Goal: Task Accomplishment & Management: Manage account settings

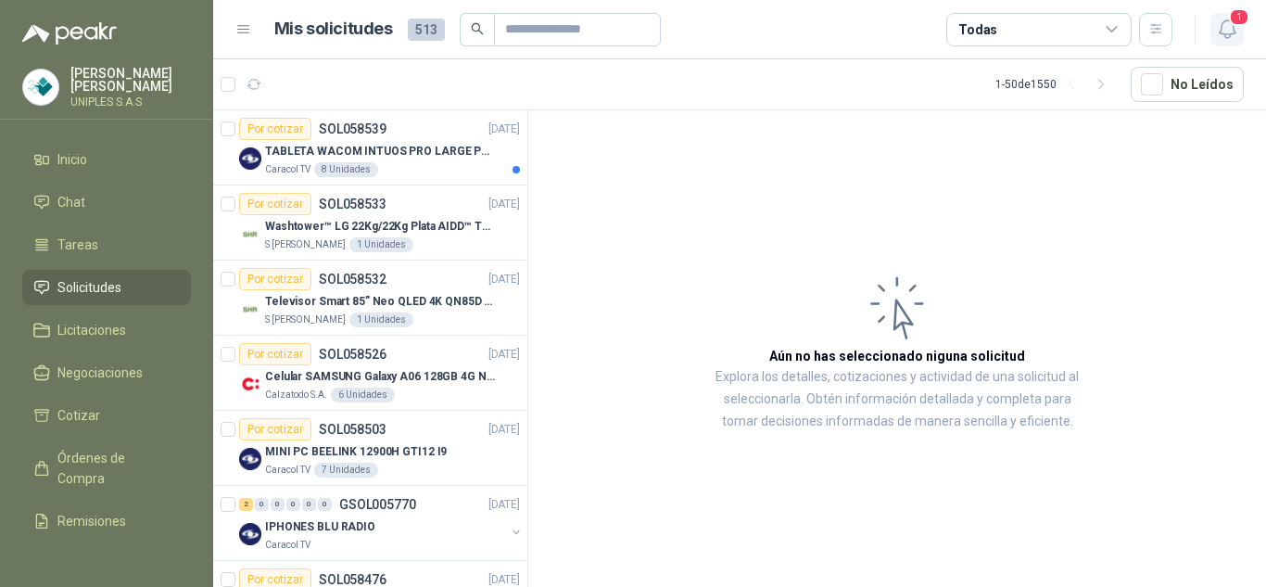
click at [1229, 23] on span "1" at bounding box center [1239, 17] width 20 height 18
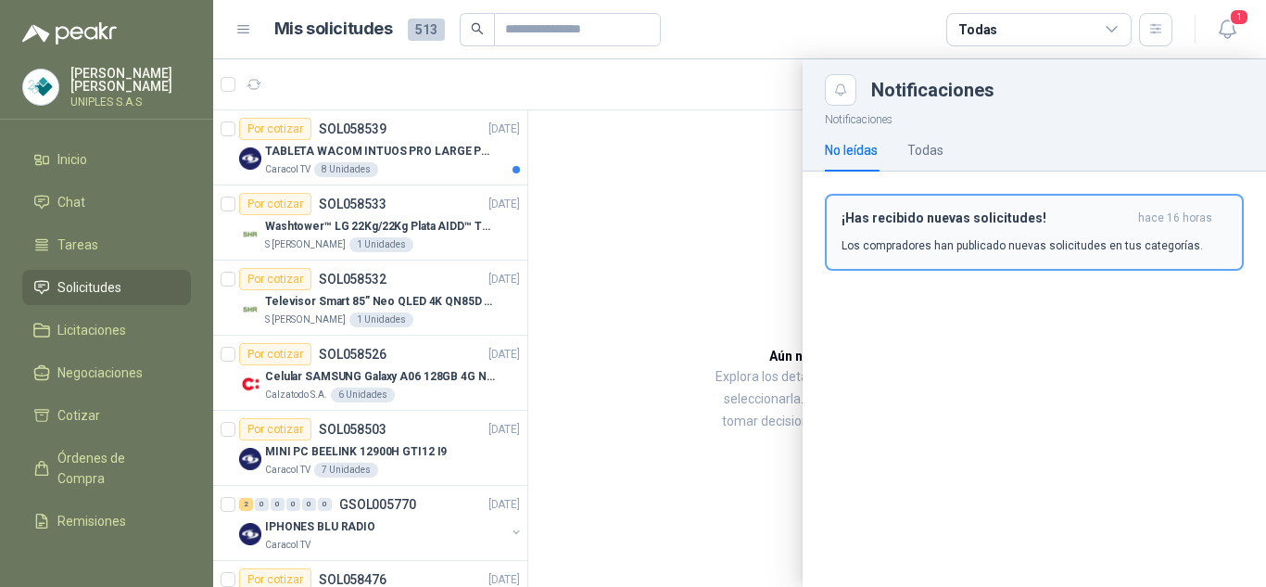
click at [981, 240] on p "Los compradores han publicado nuevas solicitudes en tus categorías." at bounding box center [1023, 245] width 362 height 17
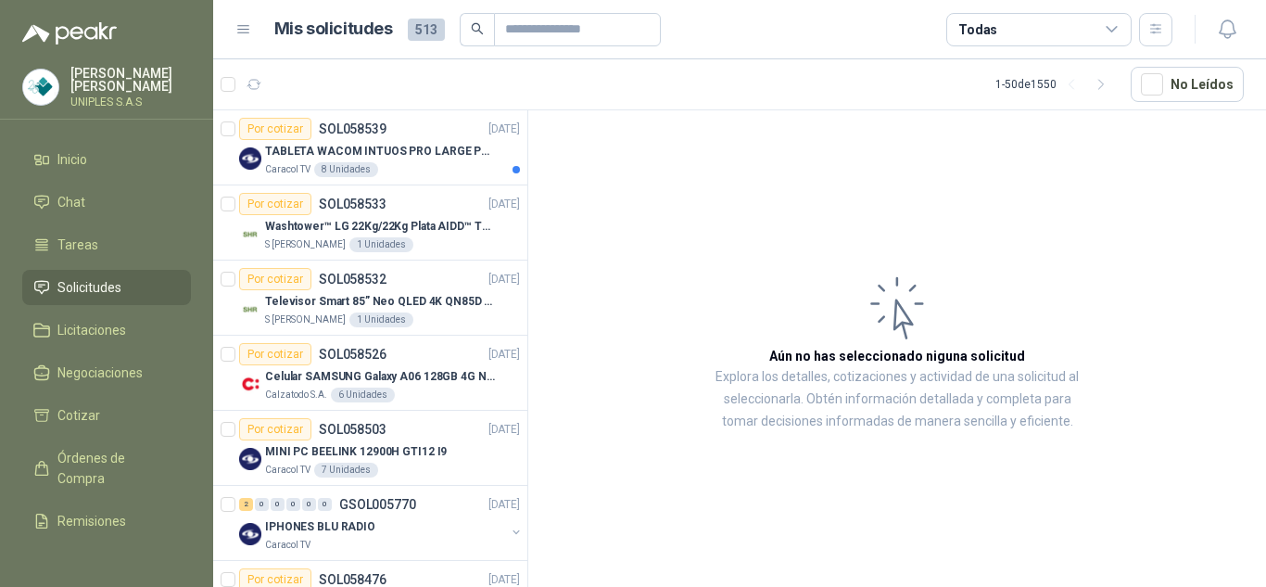
click at [1113, 31] on icon at bounding box center [1112, 29] width 10 height 5
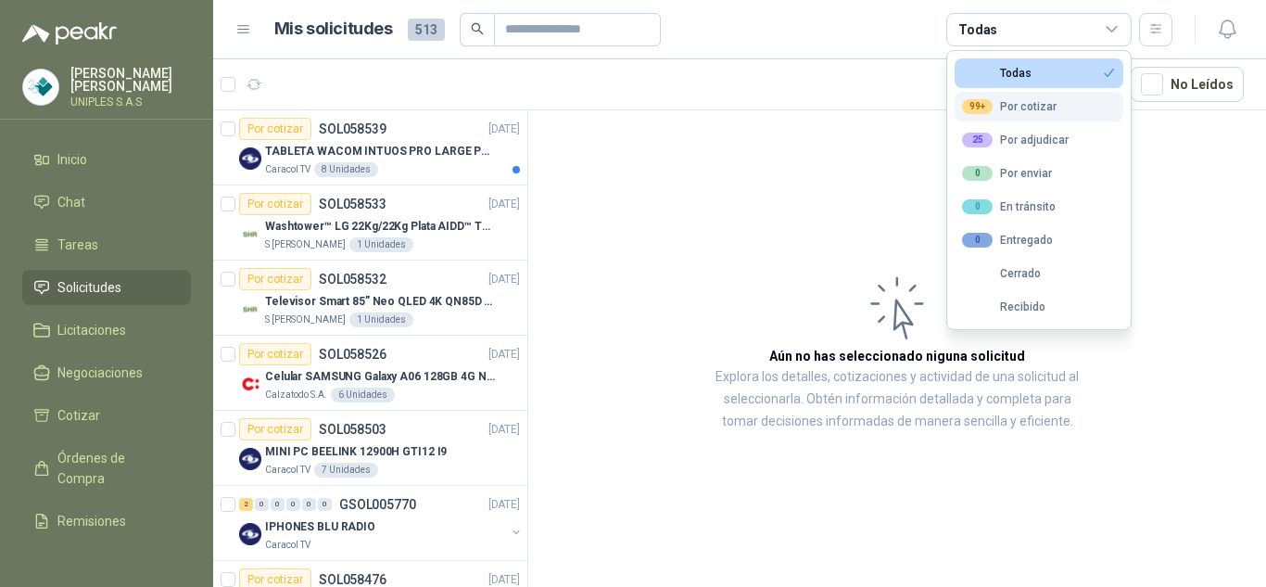
click at [1038, 106] on div "99+ Por cotizar" at bounding box center [1009, 106] width 95 height 15
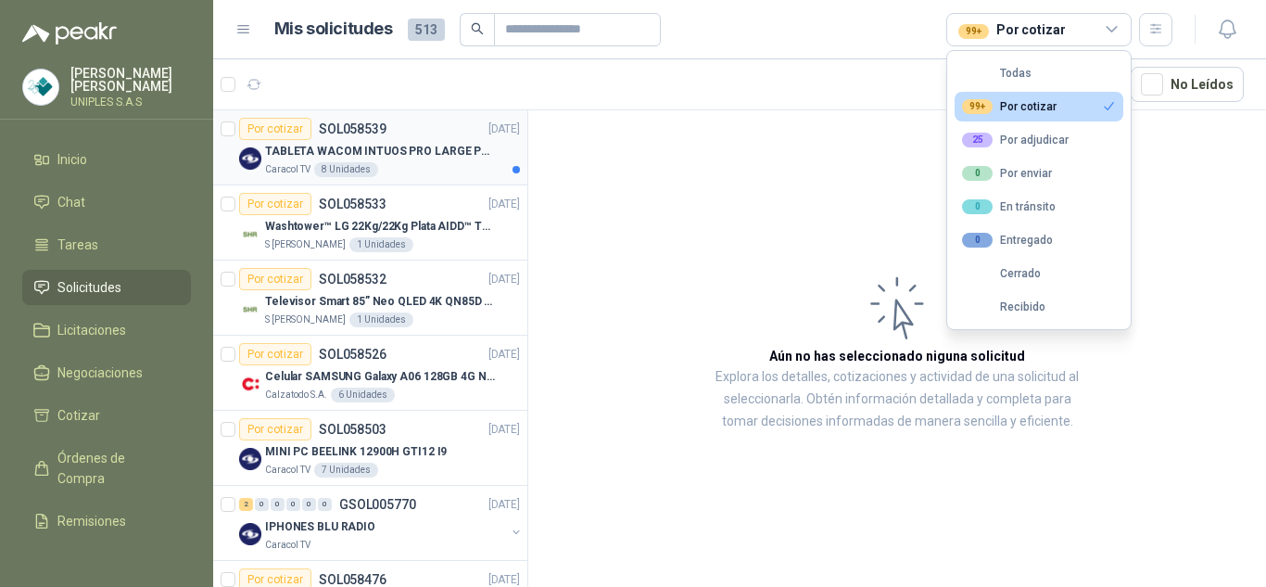
click at [359, 123] on p "SOL058539" at bounding box center [353, 128] width 68 height 13
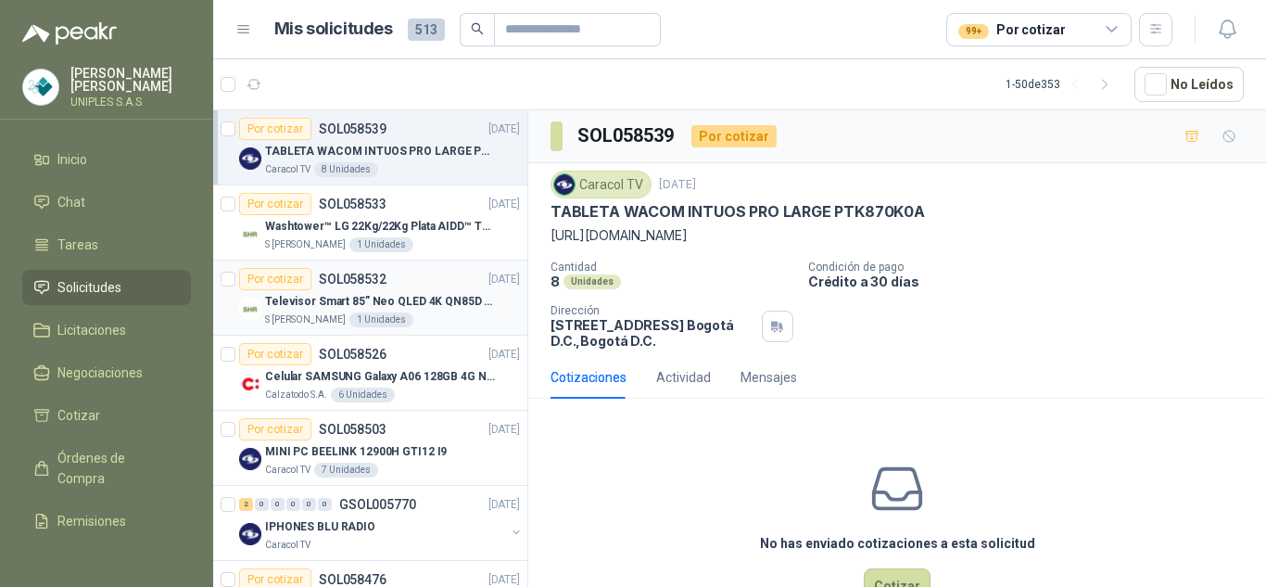
click at [369, 281] on p "SOL058532" at bounding box center [353, 279] width 68 height 13
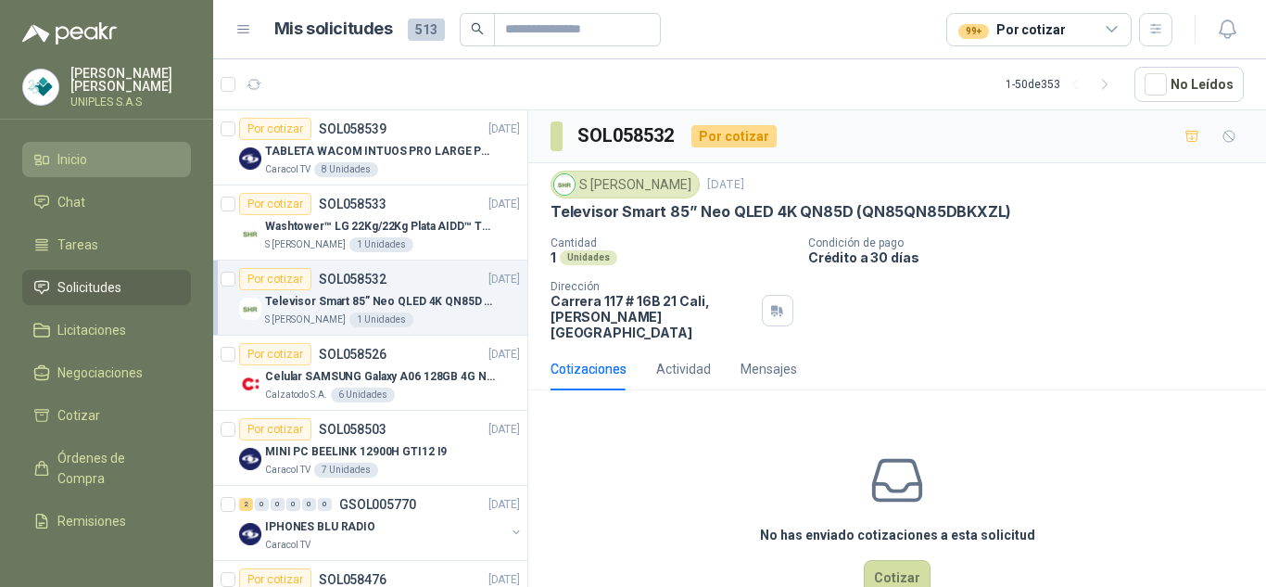
click at [76, 159] on span "Inicio" at bounding box center [72, 159] width 30 height 20
